Goal: Task Accomplishment & Management: Manage account settings

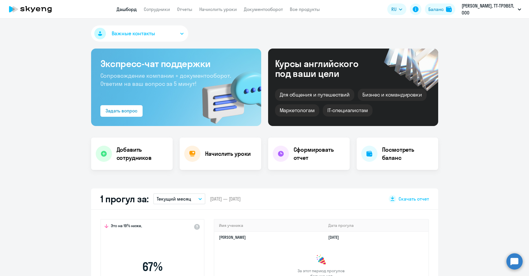
select select "30"
click at [186, 9] on link "Отчеты" at bounding box center [184, 9] width 15 height 6
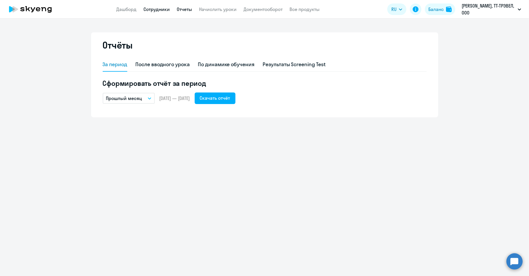
click at [157, 10] on link "Сотрудники" at bounding box center [157, 9] width 26 height 6
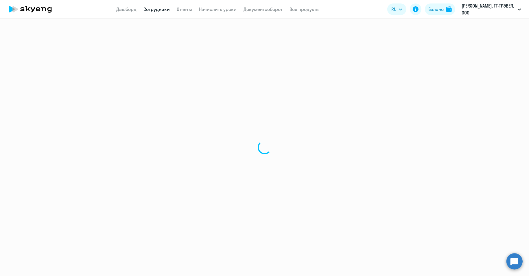
select select "30"
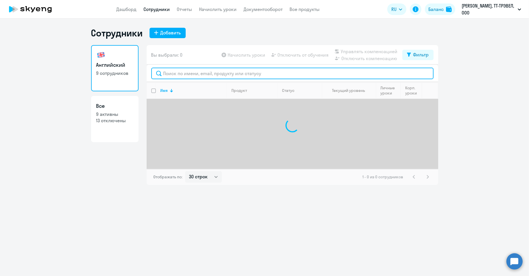
click at [173, 72] on input "text" at bounding box center [292, 74] width 282 height 12
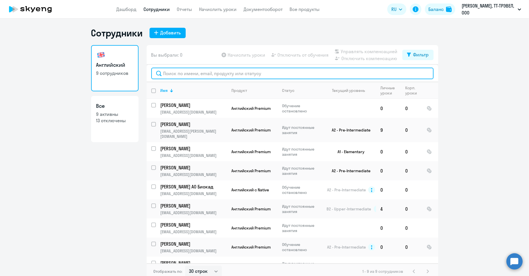
paste input "Подъячева"
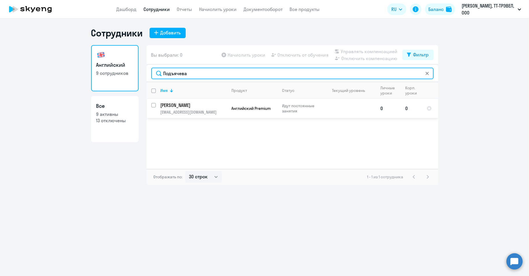
type input "Подъячева"
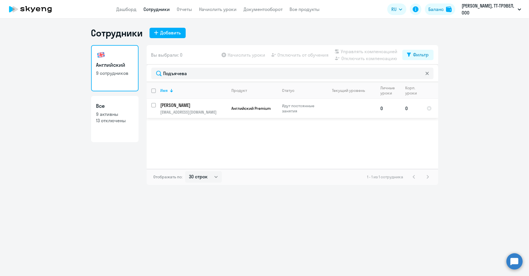
click at [155, 106] on input "select row 38123971" at bounding box center [157, 109] width 12 height 12
checkbox input "true"
click at [295, 56] on span "Отключить от обучения" at bounding box center [303, 54] width 51 height 7
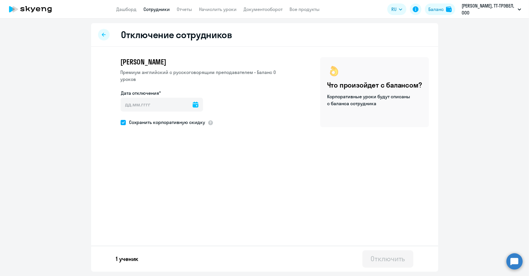
click at [193, 103] on icon at bounding box center [196, 105] width 6 height 6
click at [176, 173] on span "15" at bounding box center [175, 172] width 10 height 10
type input "[DATE]"
click at [394, 259] on div "Отключить" at bounding box center [387, 258] width 34 height 9
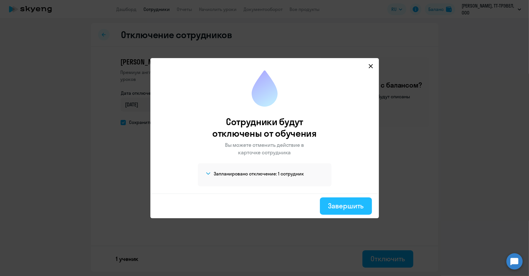
click at [341, 205] on div "Завершить" at bounding box center [346, 205] width 36 height 9
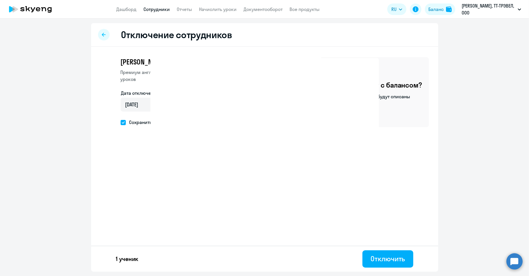
select select "30"
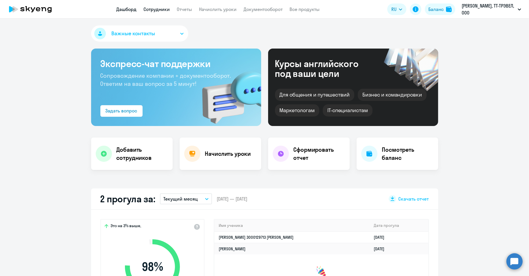
click at [165, 10] on link "Сотрудники" at bounding box center [157, 9] width 26 height 6
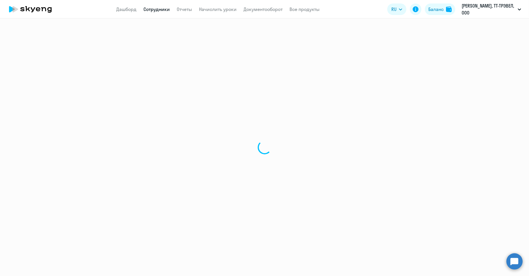
select select "30"
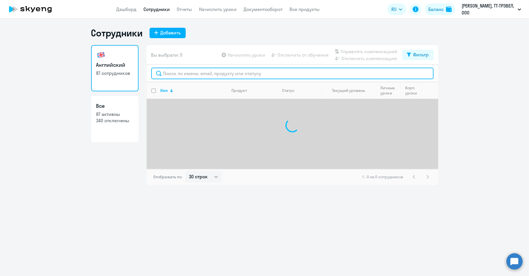
click at [199, 76] on input "text" at bounding box center [292, 74] width 282 height 12
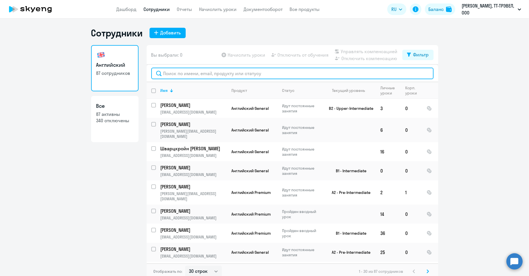
click at [176, 72] on input "text" at bounding box center [292, 74] width 282 height 12
paste input "Токбаева"
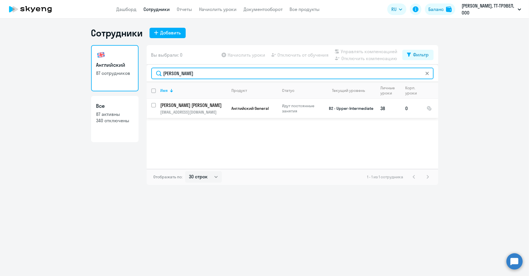
type input "Токбаева"
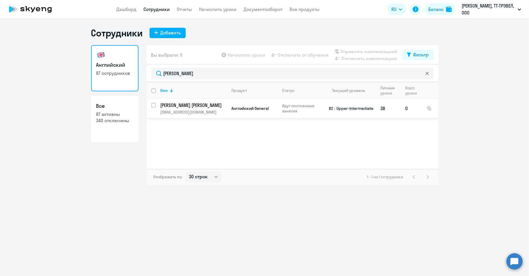
click at [154, 105] on input "select row 19090628" at bounding box center [157, 109] width 12 height 12
checkbox input "true"
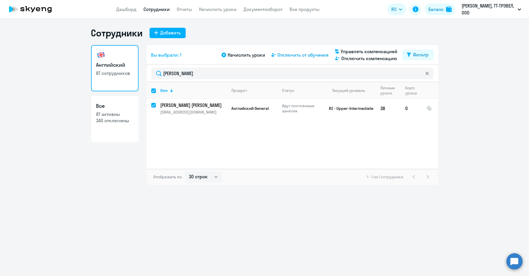
click at [303, 52] on span "Отключить от обучения" at bounding box center [303, 54] width 51 height 7
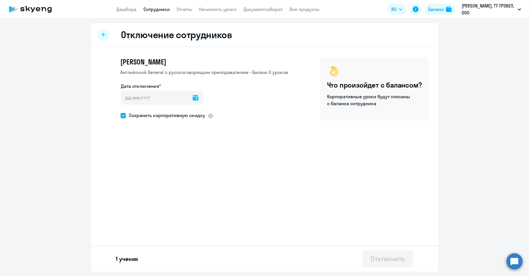
click at [193, 95] on icon at bounding box center [196, 98] width 6 height 6
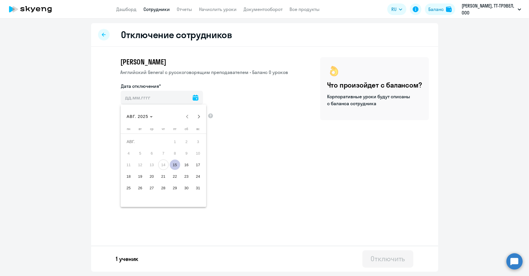
click at [125, 176] on span "18" at bounding box center [128, 176] width 10 height 10
type input "18.08.2025"
type input "18.8.2025"
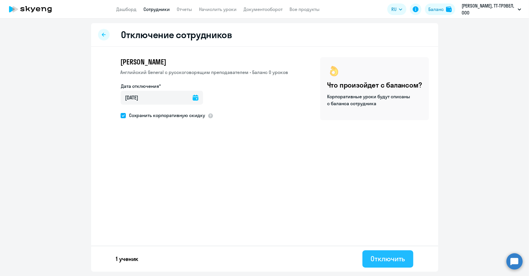
click at [391, 259] on div "Отключить" at bounding box center [387, 258] width 34 height 9
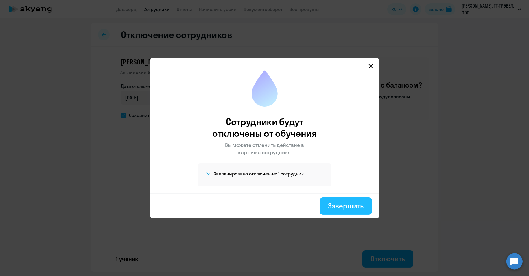
click at [342, 209] on div "Завершить" at bounding box center [346, 205] width 36 height 9
select select "30"
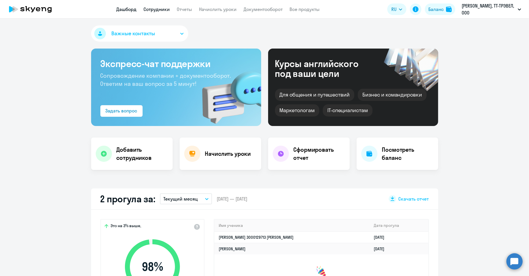
click at [154, 10] on link "Сотрудники" at bounding box center [157, 9] width 26 height 6
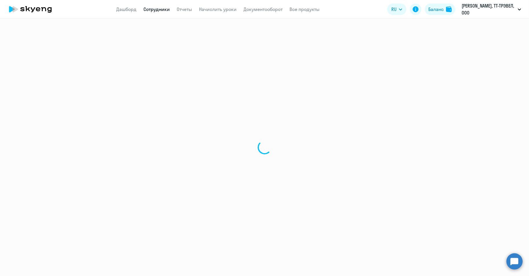
select select "30"
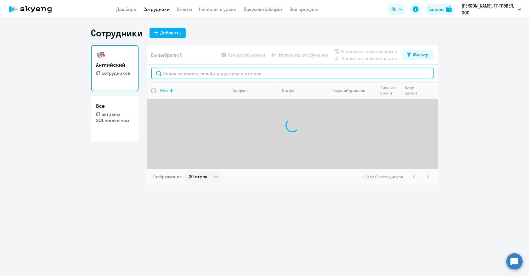
click at [193, 73] on input "text" at bounding box center [292, 74] width 282 height 12
paste input "Шикова"
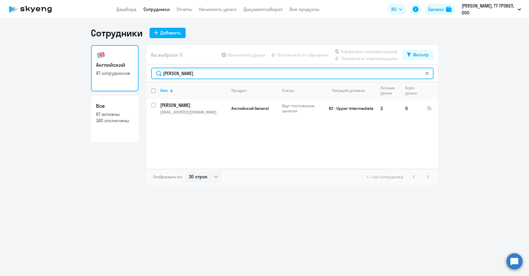
type input "Шикова"
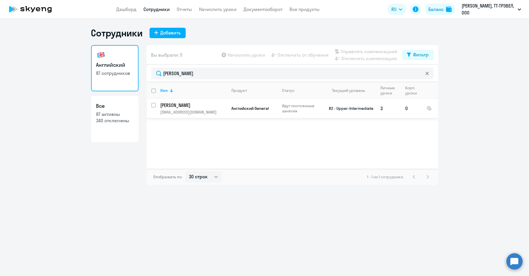
click at [154, 105] on input "select row 1732659" at bounding box center [157, 109] width 12 height 12
checkbox input "true"
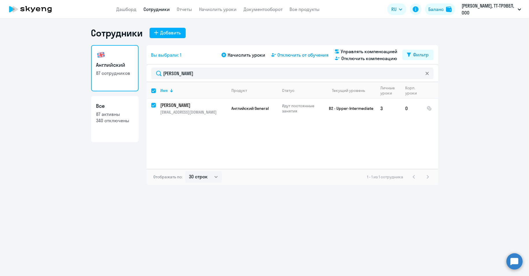
click at [286, 56] on span "Отключить от обучения" at bounding box center [303, 54] width 51 height 7
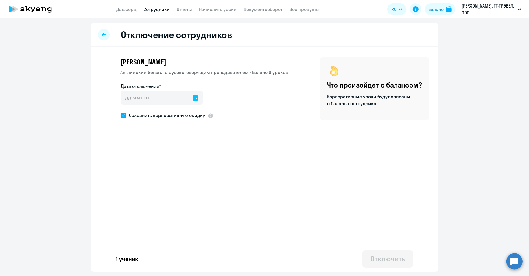
click at [193, 99] on icon at bounding box center [196, 98] width 6 height 6
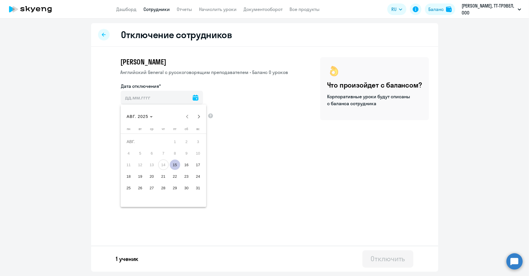
click at [131, 175] on span "18" at bounding box center [128, 176] width 10 height 10
type input "18.08.2025"
type input "18.8.2025"
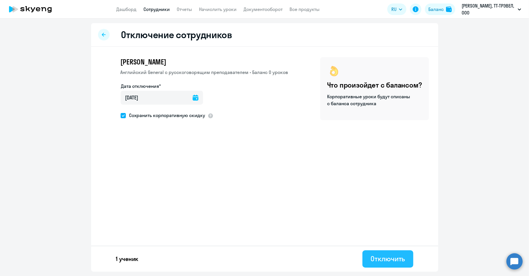
click at [385, 260] on div "Отключить" at bounding box center [387, 258] width 34 height 9
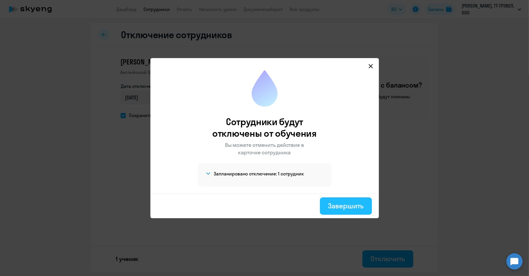
click at [337, 207] on div "Завершить" at bounding box center [346, 205] width 36 height 9
select select "30"
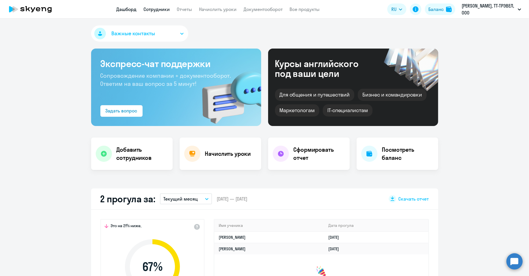
click at [161, 8] on link "Сотрудники" at bounding box center [157, 9] width 26 height 6
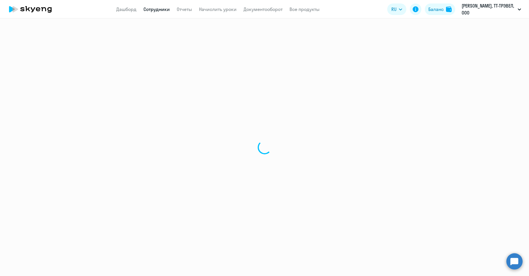
select select "30"
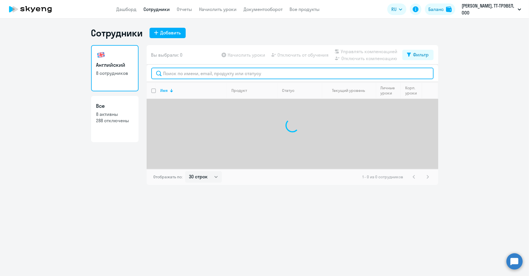
click at [189, 74] on input "text" at bounding box center [292, 74] width 282 height 12
paste input "Русаков"
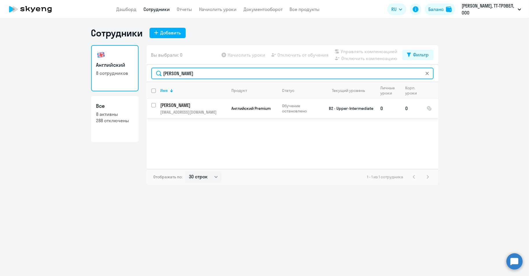
type input "Русаков"
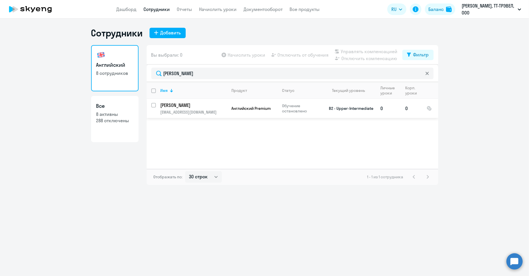
click at [154, 105] on input "select row 14986653" at bounding box center [157, 109] width 12 height 12
checkbox input "true"
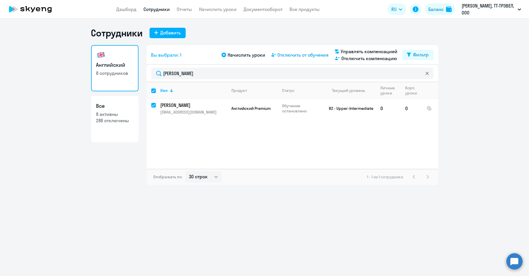
click at [294, 55] on span "Отключить от обучения" at bounding box center [303, 54] width 51 height 7
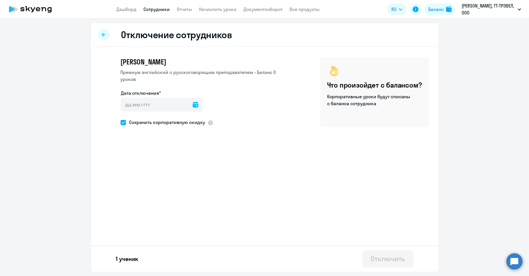
click at [193, 104] on icon at bounding box center [196, 105] width 6 height 6
click at [173, 171] on span "15" at bounding box center [175, 172] width 10 height 10
type input "[DATE]"
click at [378, 261] on div "Отключить" at bounding box center [387, 258] width 34 height 9
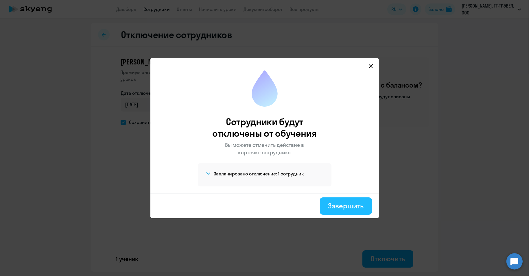
click at [361, 205] on div "Завершить" at bounding box center [346, 205] width 36 height 9
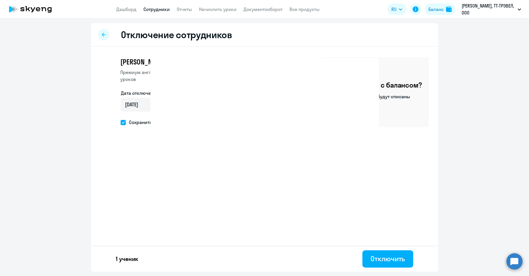
select select "30"
